Goal: Transaction & Acquisition: Purchase product/service

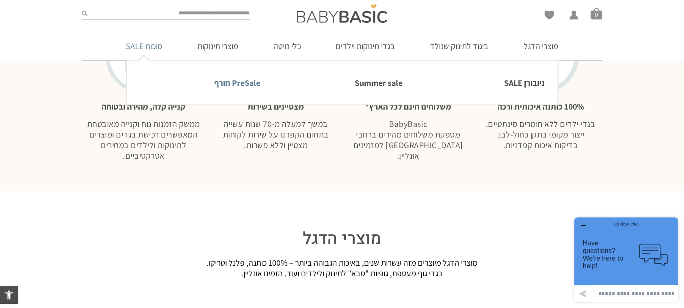
click at [228, 83] on link "PreSale חורף" at bounding box center [199, 83] width 121 height 18
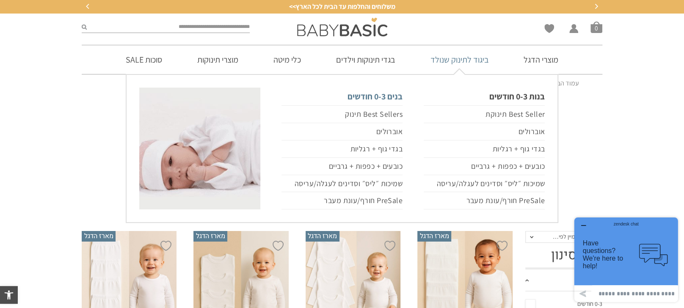
click at [388, 98] on link "בנים 0-3 חודשים" at bounding box center [341, 97] width 121 height 18
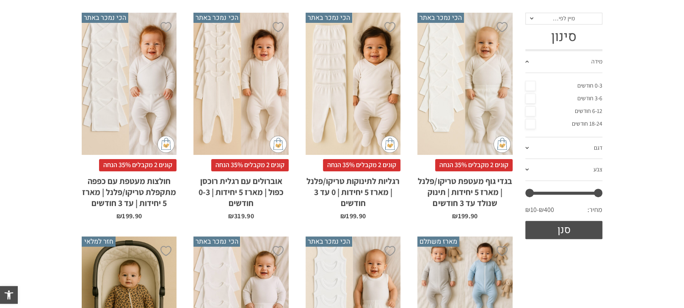
scroll to position [159, 0]
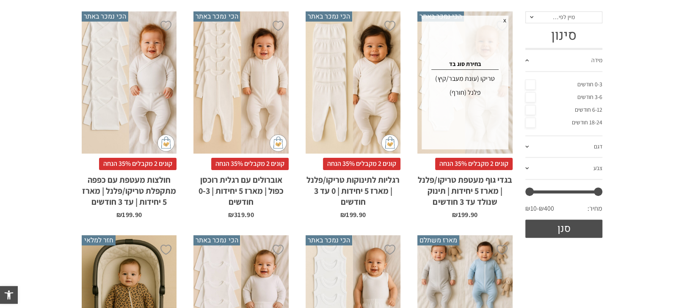
click at [476, 94] on div "פלנל (חורף)" at bounding box center [465, 93] width 84 height 14
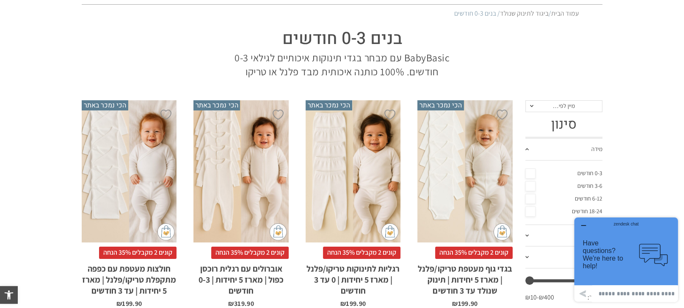
scroll to position [159, 0]
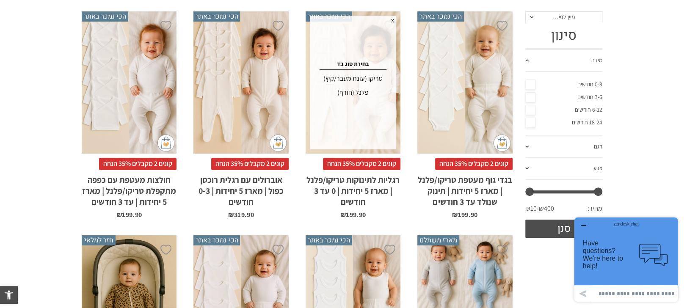
click at [366, 93] on div "פלנל (חורף)" at bounding box center [353, 93] width 84 height 14
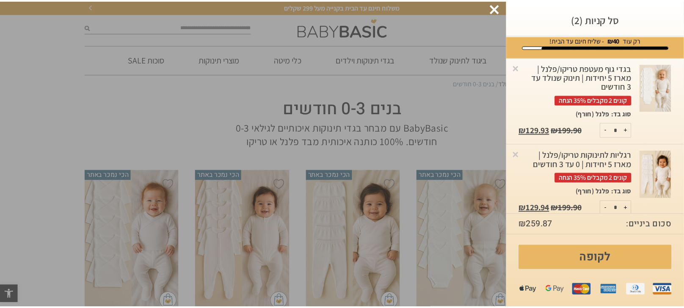
scroll to position [17, 0]
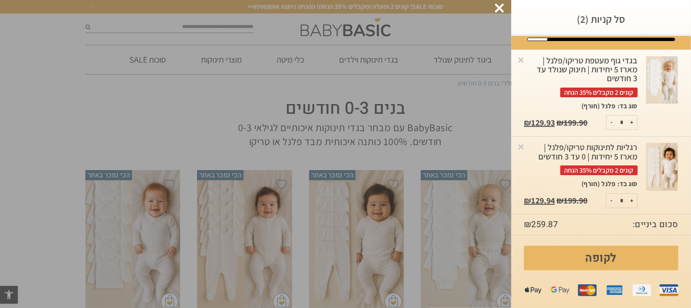
click at [502, 7] on div at bounding box center [499, 7] width 9 height 9
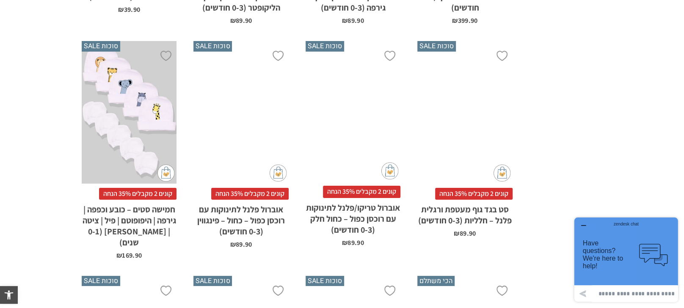
scroll to position [2010, 0]
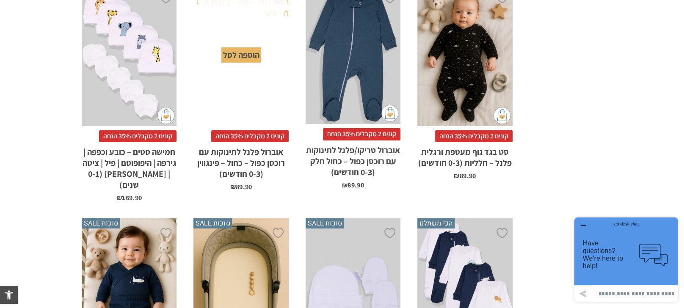
click at [237, 55] on div "הוספה לסל" at bounding box center [241, 54] width 40 height 15
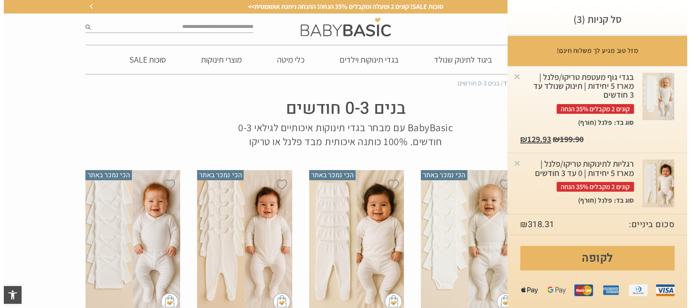
scroll to position [0, 0]
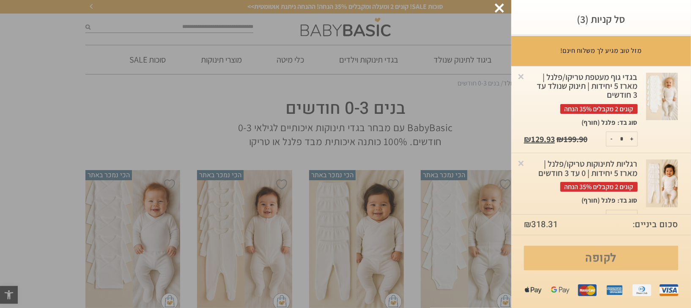
click at [605, 257] on link "לקופה" at bounding box center [601, 258] width 154 height 25
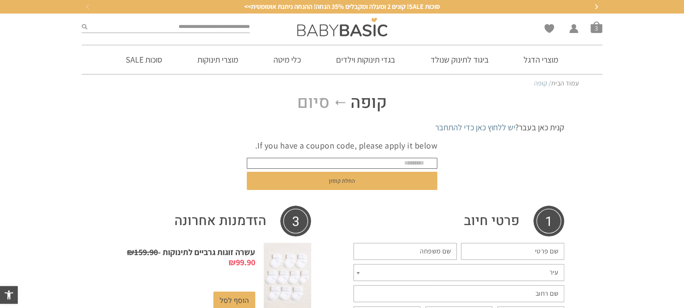
click at [400, 161] on input "text" at bounding box center [342, 163] width 190 height 11
paste input "*******"
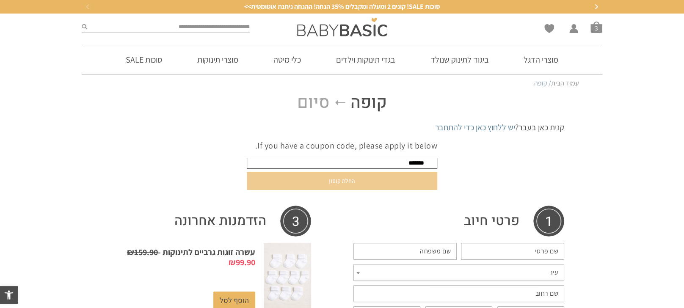
type input "*******"
click at [403, 181] on button "החלת קופון" at bounding box center [342, 181] width 190 height 18
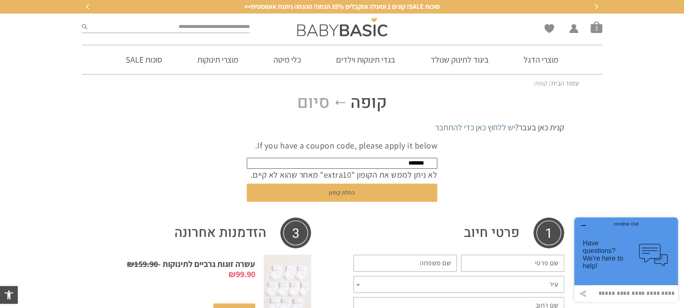
drag, startPoint x: 383, startPoint y: 161, endPoint x: 467, endPoint y: 162, distance: 84.6
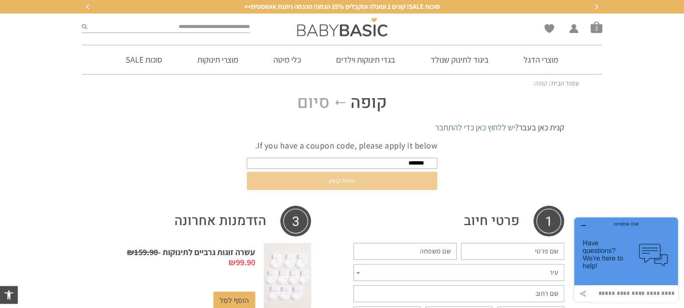
click at [391, 183] on button "החלת קופון" at bounding box center [342, 181] width 190 height 18
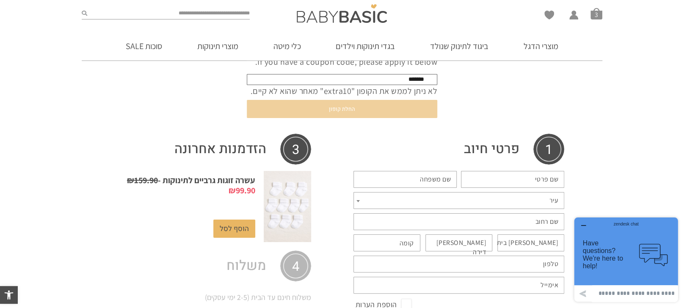
scroll to position [264, 0]
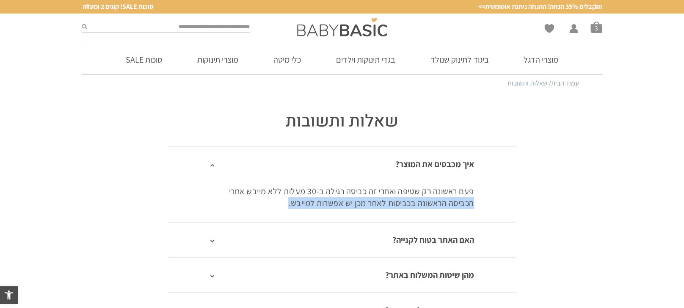
drag, startPoint x: 439, startPoint y: 203, endPoint x: 255, endPoint y: 201, distance: 184.5
click at [255, 201] on div "פעם ראשונה רק שטיפה ואחרי זה כביסה רגילה ב-30 מעלות ללא מייבש אחרי הכביסה הראשו…" at bounding box center [342, 201] width 348 height 41
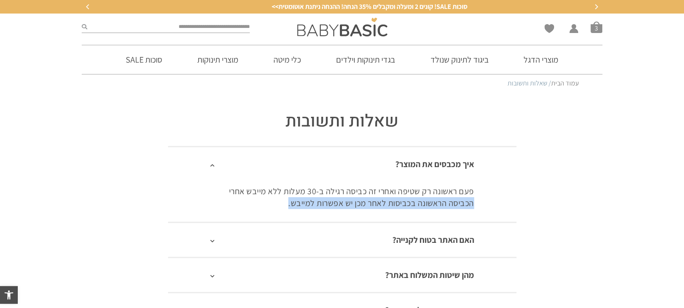
click at [255, 201] on p "פעם ראשונה רק שטיפה ואחרי זה כביסה רגילה ב-30 מעלות ללא מייבש אחרי הכביסה הראשו…" at bounding box center [342, 197] width 264 height 24
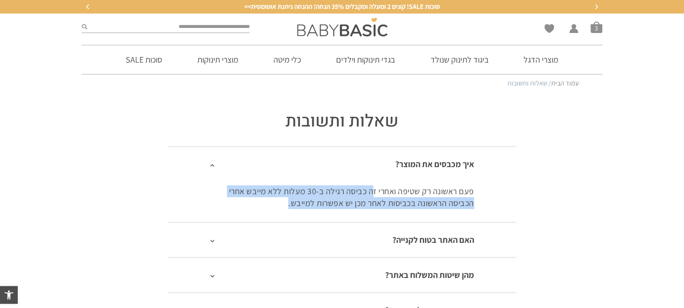
drag, startPoint x: 372, startPoint y: 195, endPoint x: 259, endPoint y: 201, distance: 114.0
click at [259, 201] on p "פעם ראשונה רק שטיפה ואחרי זה כביסה רגילה ב-30 מעלות ללא מייבש אחרי הכביסה הראשו…" at bounding box center [342, 197] width 264 height 24
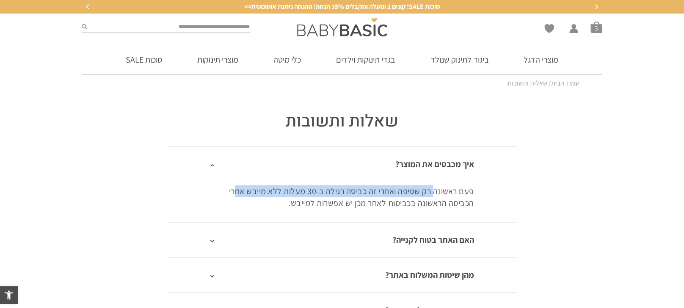
drag, startPoint x: 434, startPoint y: 192, endPoint x: 232, endPoint y: 196, distance: 202.3
click at [232, 196] on p "פעם ראשונה רק שטיפה ואחרי זה כביסה רגילה ב-30 מעלות ללא מייבש אחרי הכביסה הראשו…" at bounding box center [342, 197] width 264 height 24
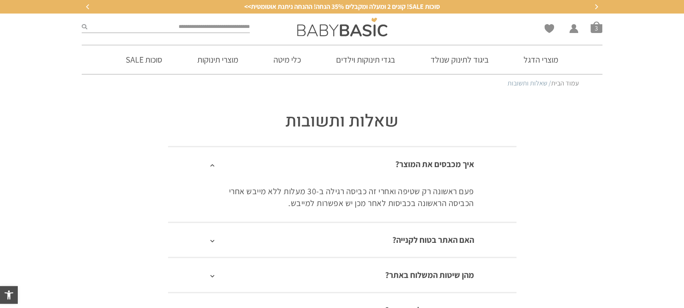
drag, startPoint x: 317, startPoint y: 197, endPoint x: 323, endPoint y: 196, distance: 5.6
click at [317, 197] on p "פעם ראשונה רק שטיפה ואחרי זה כביסה רגילה ב-30 מעלות ללא מייבש אחרי הכביסה הראשו…" at bounding box center [342, 197] width 264 height 24
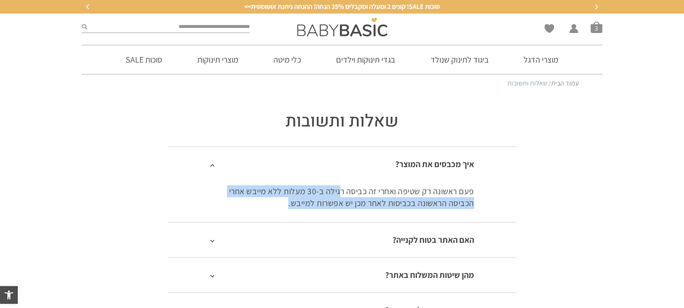
drag, startPoint x: 337, startPoint y: 192, endPoint x: 260, endPoint y: 200, distance: 77.9
click at [248, 202] on p "פעם ראשונה רק שטיפה ואחרי זה כביסה רגילה ב-30 מעלות ללא מייבש אחרי הכביסה הראשו…" at bounding box center [342, 197] width 264 height 24
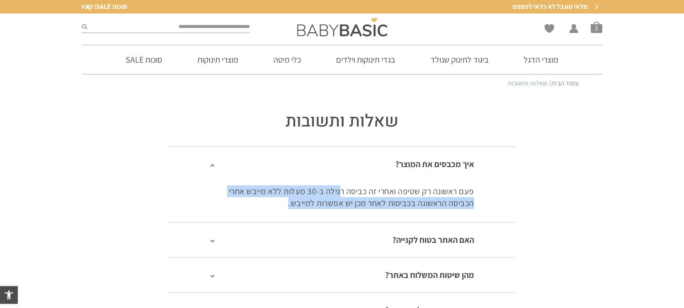
click at [290, 199] on p "פעם ראשונה רק שטיפה ואחרי זה כביסה רגילה ב-30 מעלות ללא מייבש אחרי הכביסה הראשו…" at bounding box center [342, 197] width 264 height 24
